Goal: Information Seeking & Learning: Learn about a topic

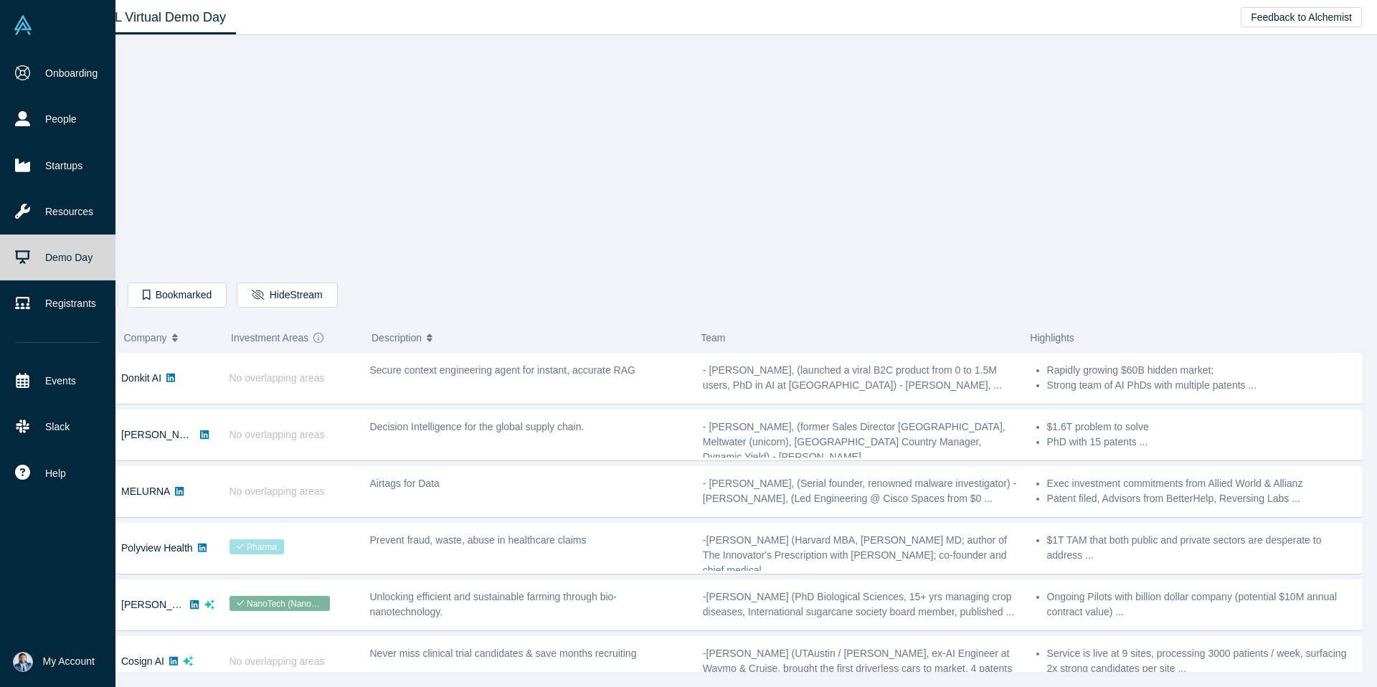
click at [28, 262] on link "Demo Day" at bounding box center [57, 258] width 115 height 46
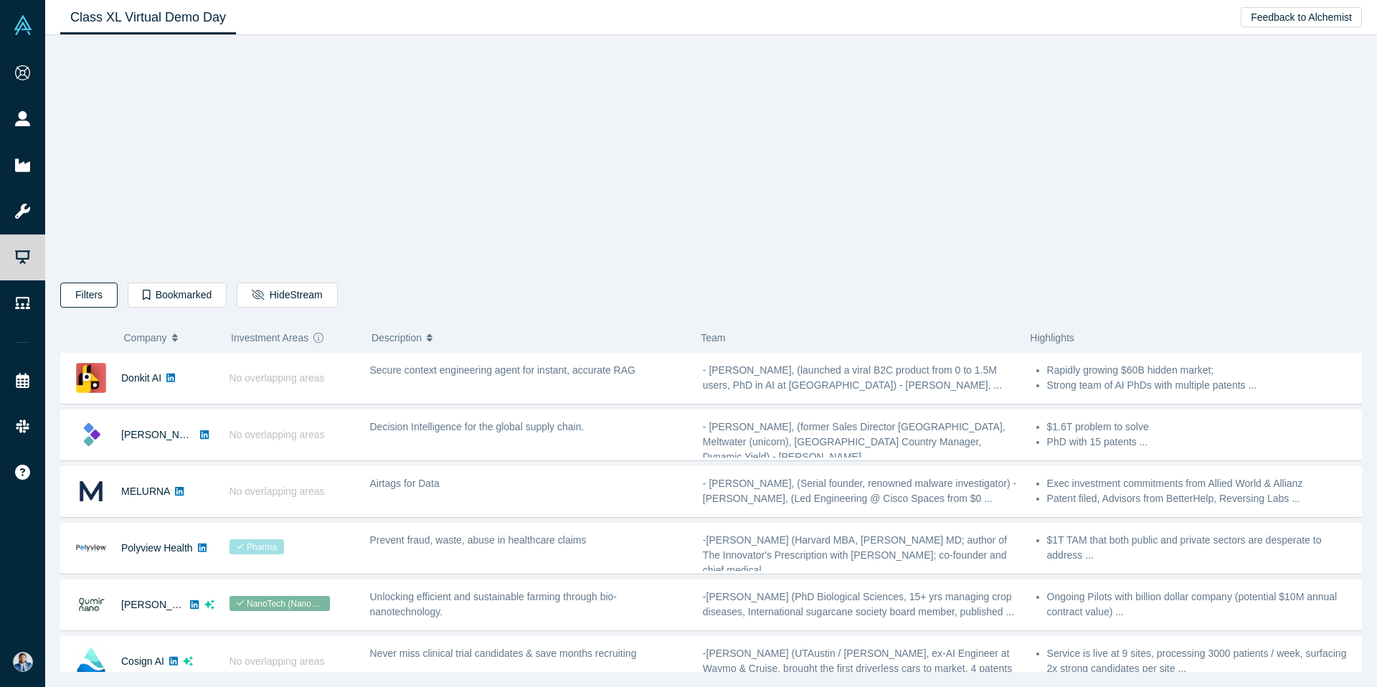
click at [93, 290] on button "Filters" at bounding box center [88, 295] width 57 height 25
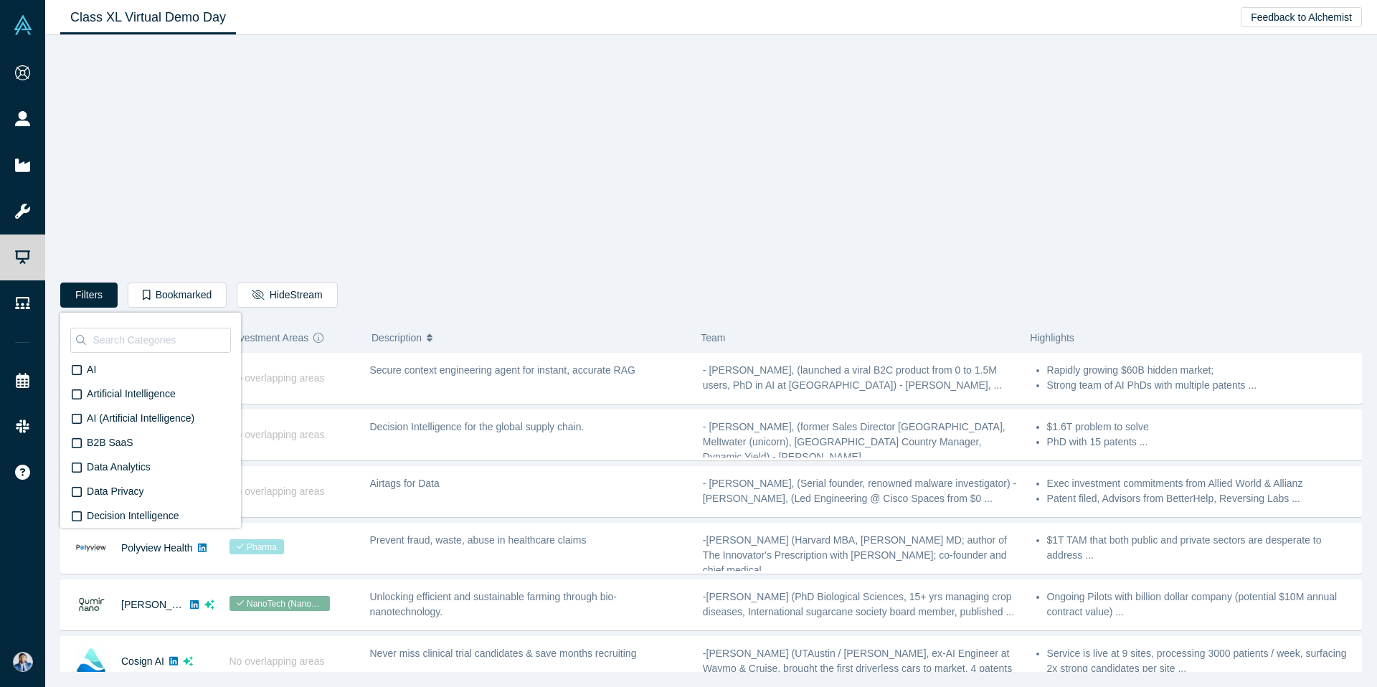
click at [90, 298] on button "Filters" at bounding box center [88, 295] width 57 height 25
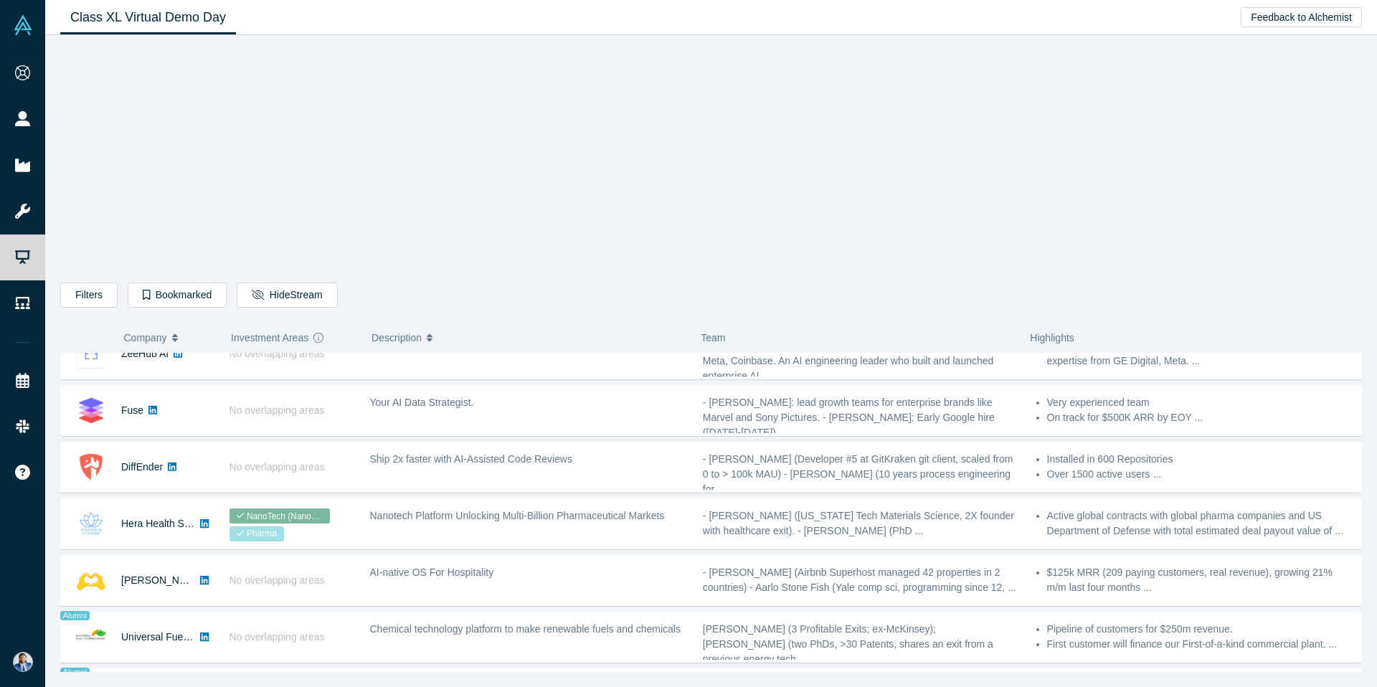
scroll to position [613, 0]
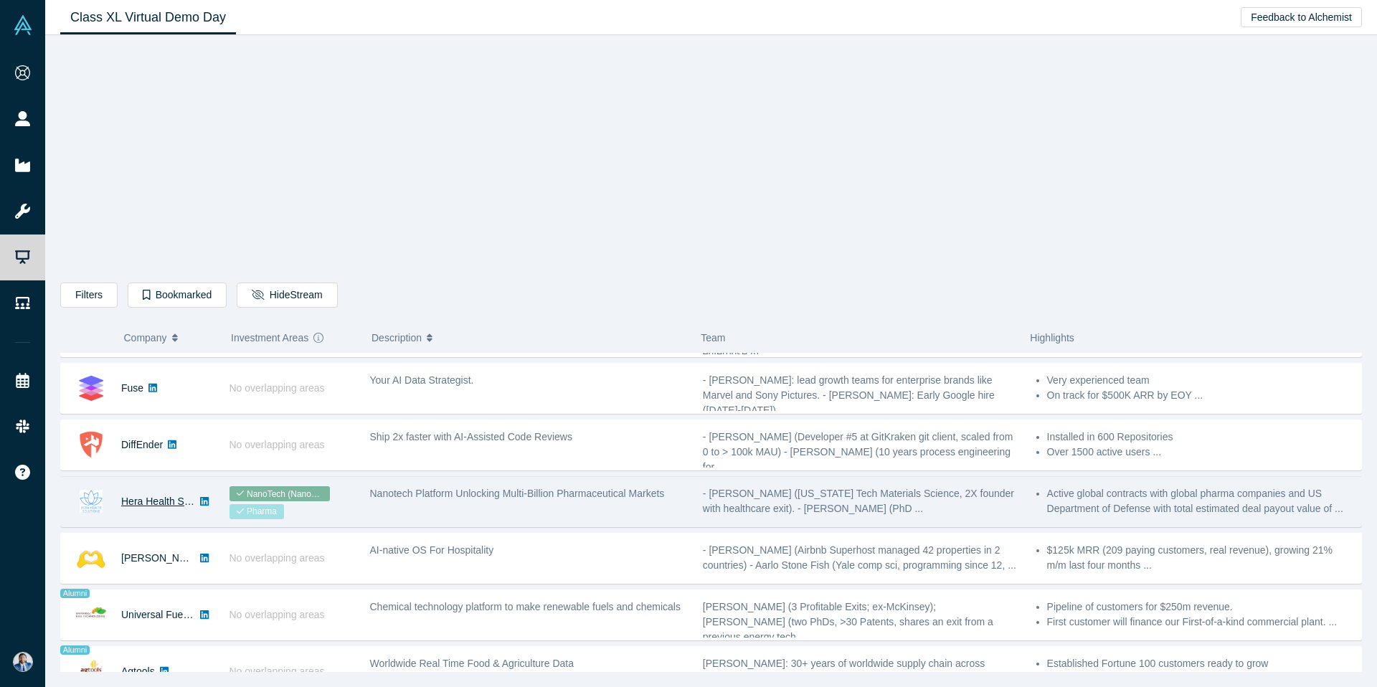
click at [164, 501] on link "Hera Health Solutions" at bounding box center [170, 501] width 98 height 11
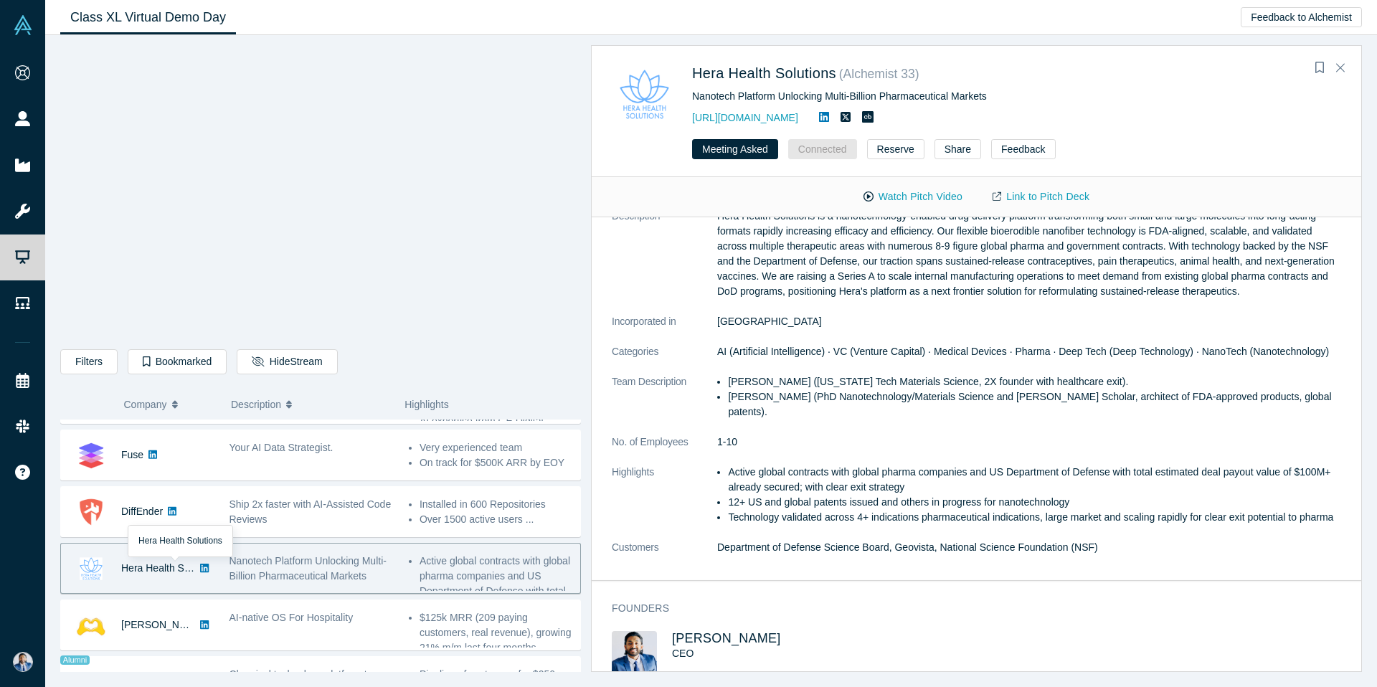
scroll to position [0, 0]
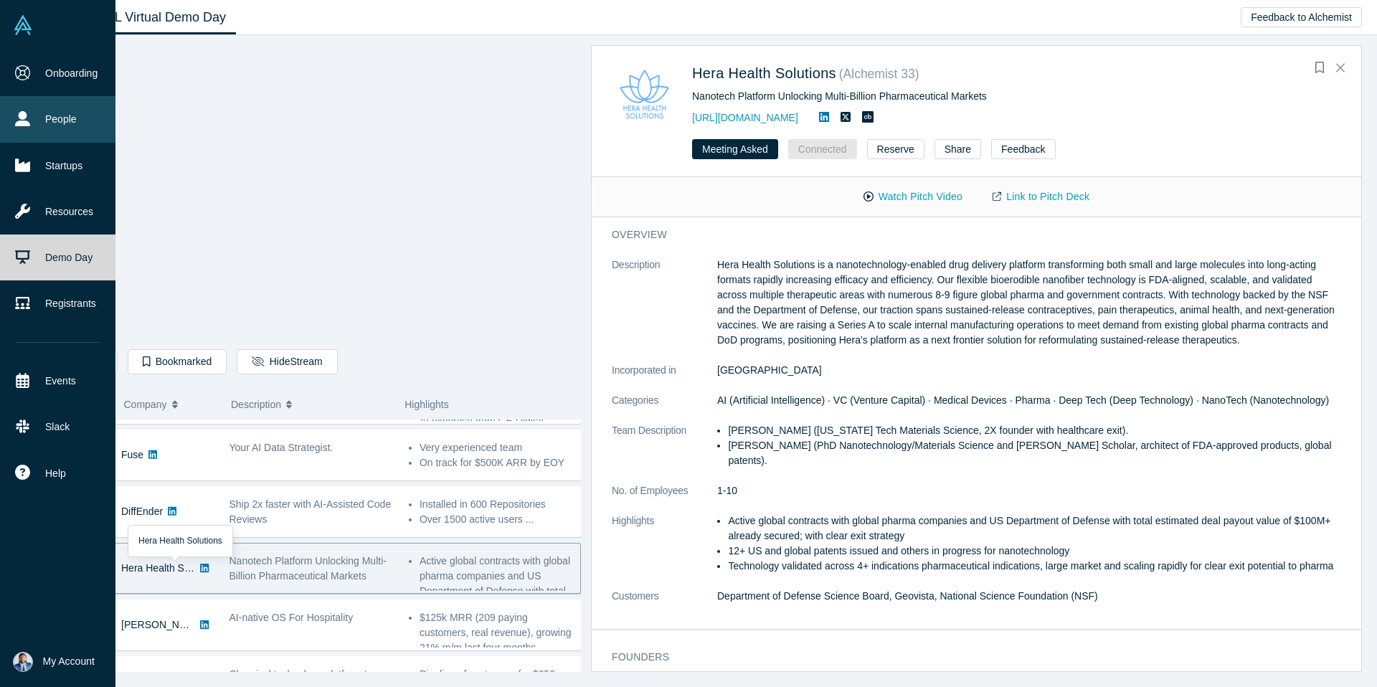
click at [70, 125] on link "People" at bounding box center [57, 119] width 115 height 46
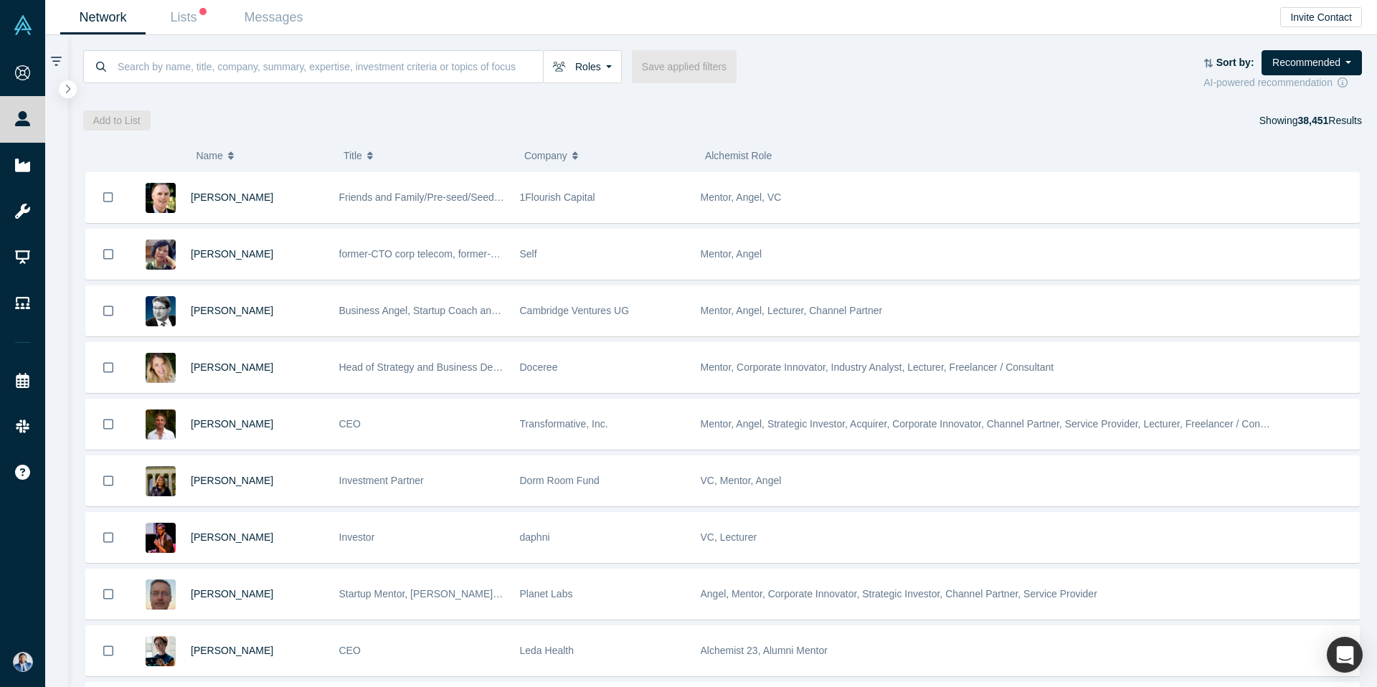
click at [831, 67] on div "Roles Founders Faculty Mentors Alumni Mentor Angels VCs Corporate Innovator Ser…" at bounding box center [643, 66] width 1121 height 33
